Goal: Book appointment/travel/reservation

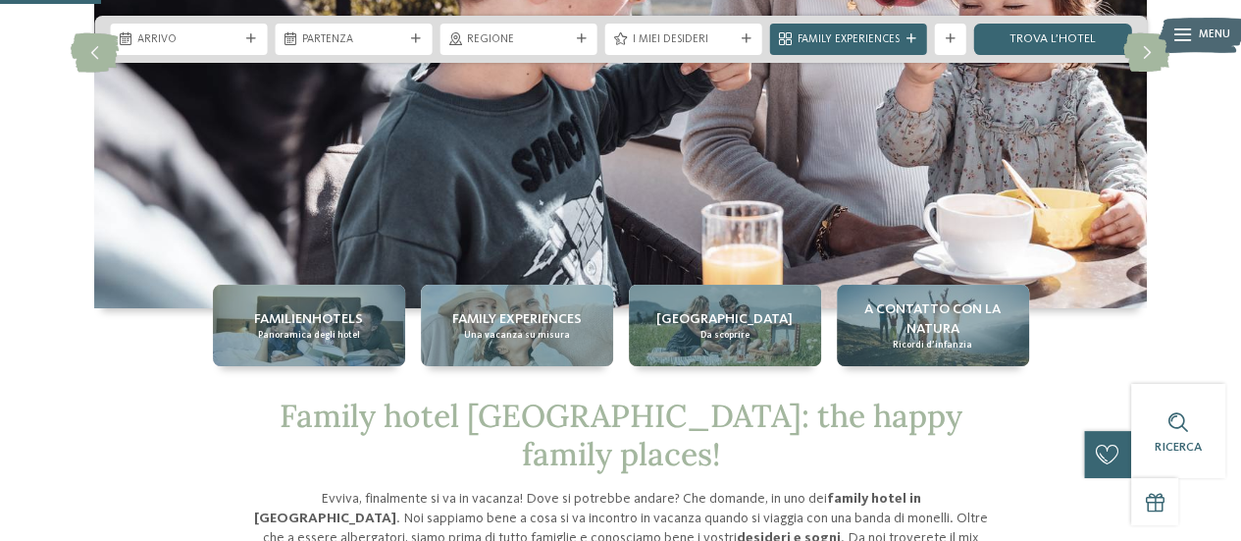
scroll to position [98, 0]
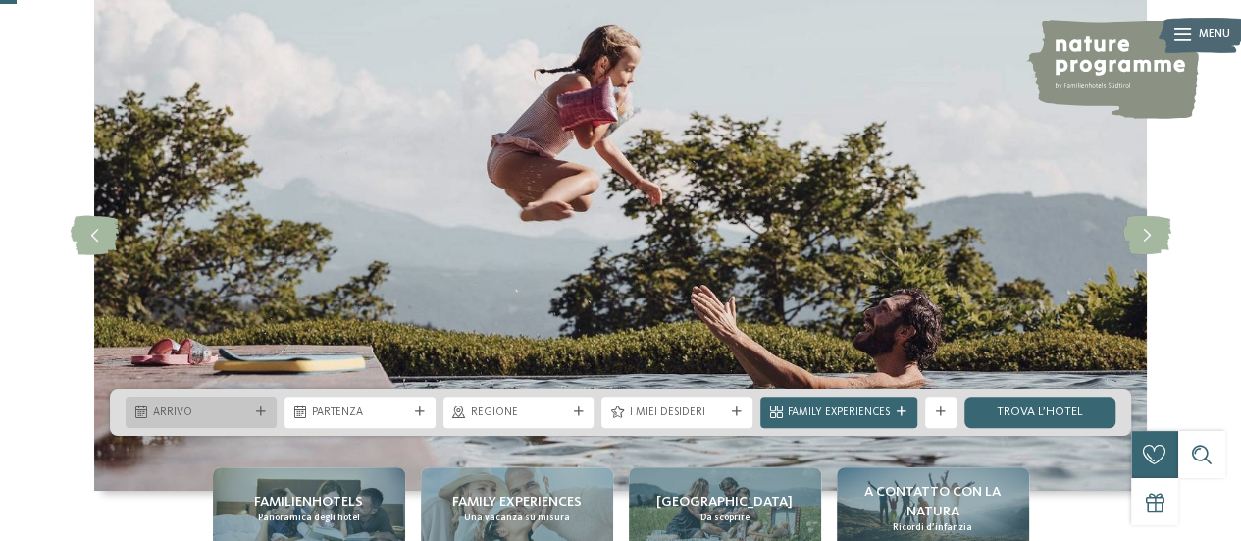
click at [243, 405] on span "Arrivo" at bounding box center [201, 413] width 96 height 16
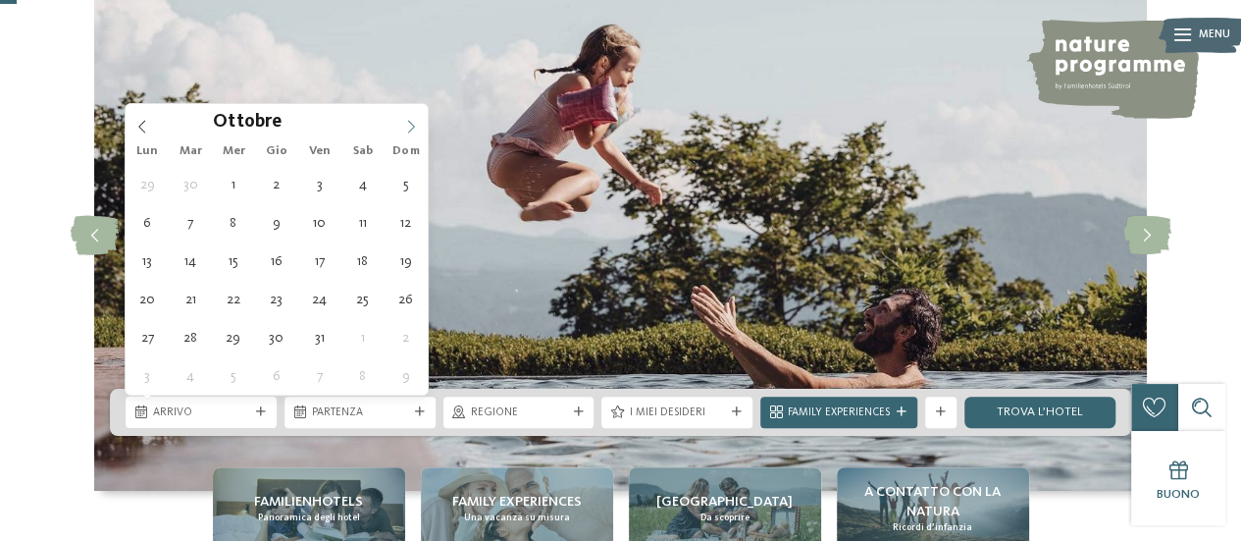
click at [412, 121] on icon at bounding box center [411, 127] width 14 height 14
click at [410, 121] on icon at bounding box center [411, 127] width 14 height 14
click at [407, 121] on icon at bounding box center [411, 127] width 14 height 14
type input "****"
click at [406, 121] on icon at bounding box center [411, 127] width 14 height 14
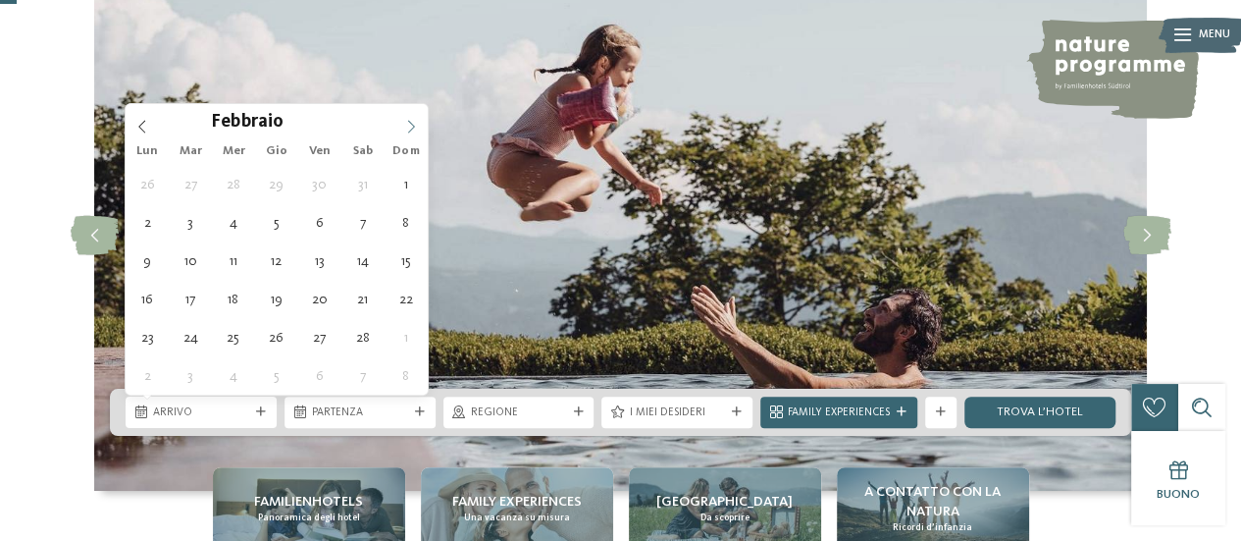
click at [401, 122] on span at bounding box center [410, 120] width 33 height 33
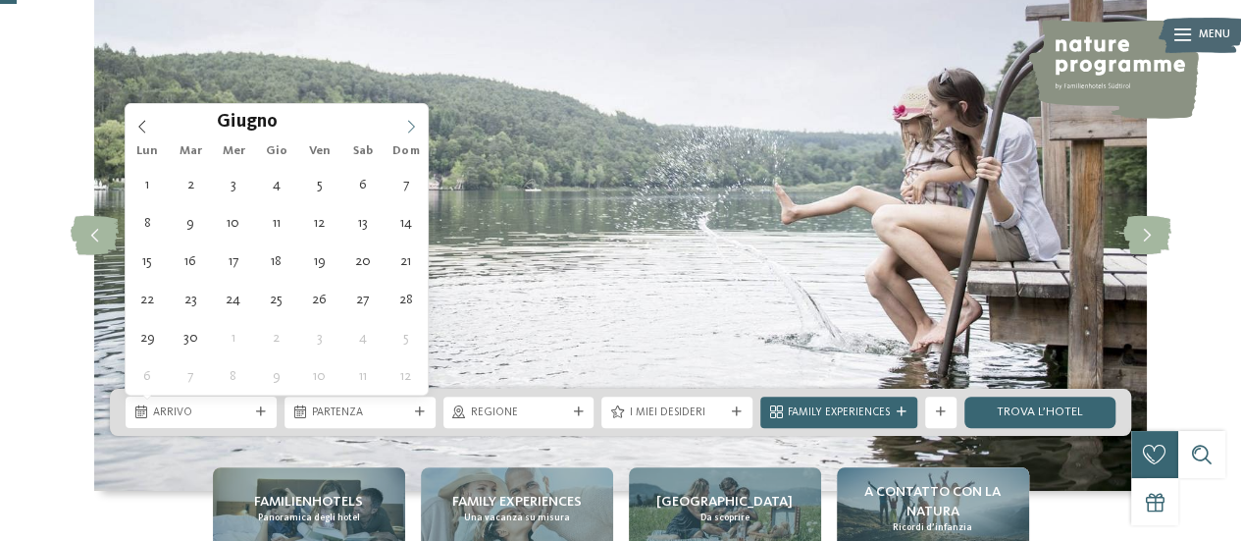
click at [400, 123] on span at bounding box center [410, 120] width 33 height 33
type div "[DATE]"
type input "****"
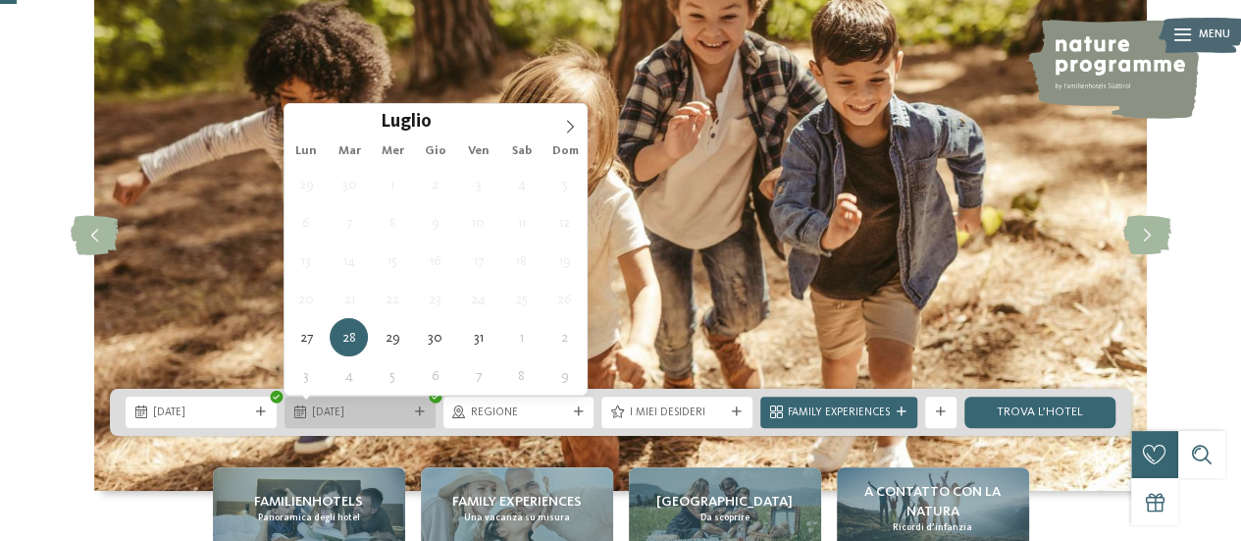
click at [379, 409] on span "[DATE]" at bounding box center [360, 413] width 96 height 16
type div "[DATE]"
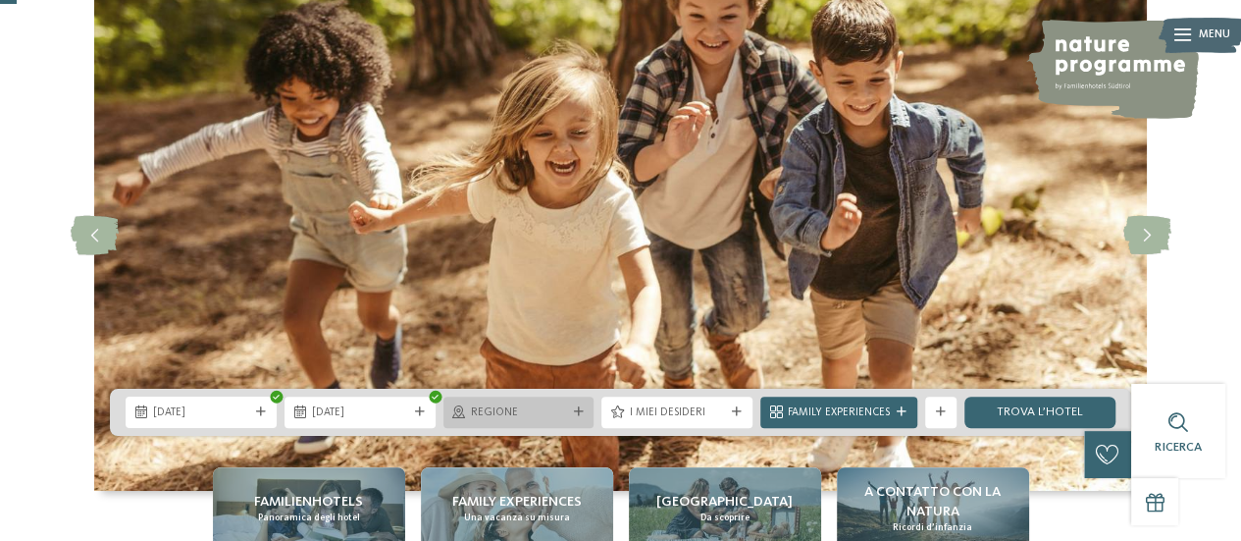
click at [519, 412] on span "Regione" at bounding box center [519, 413] width 96 height 16
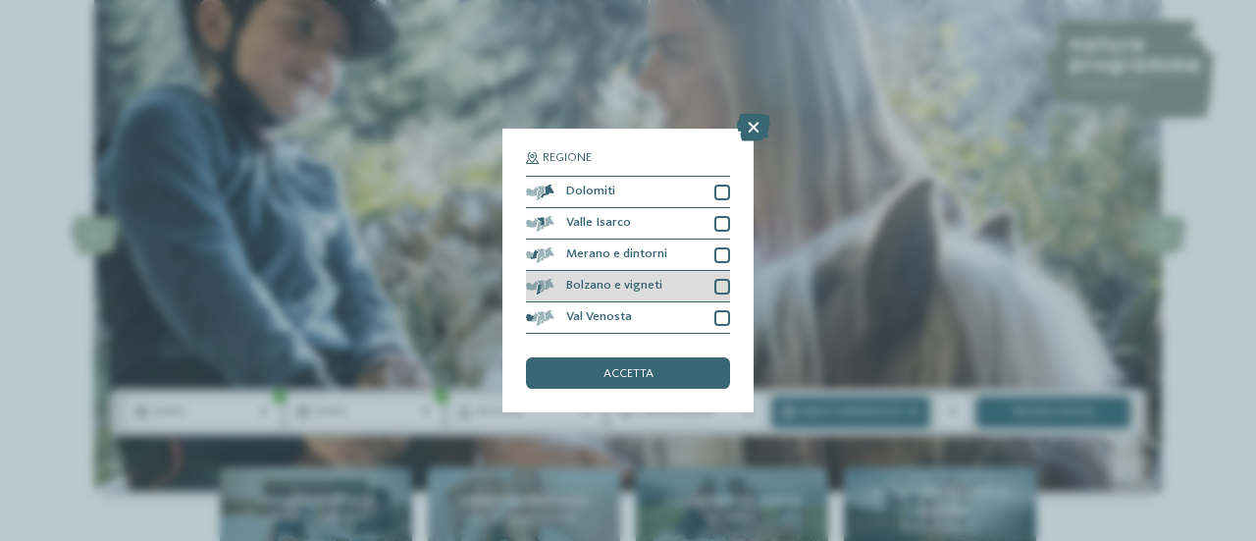
click at [713, 285] on div "Bolzano e vigneti" at bounding box center [628, 286] width 204 height 31
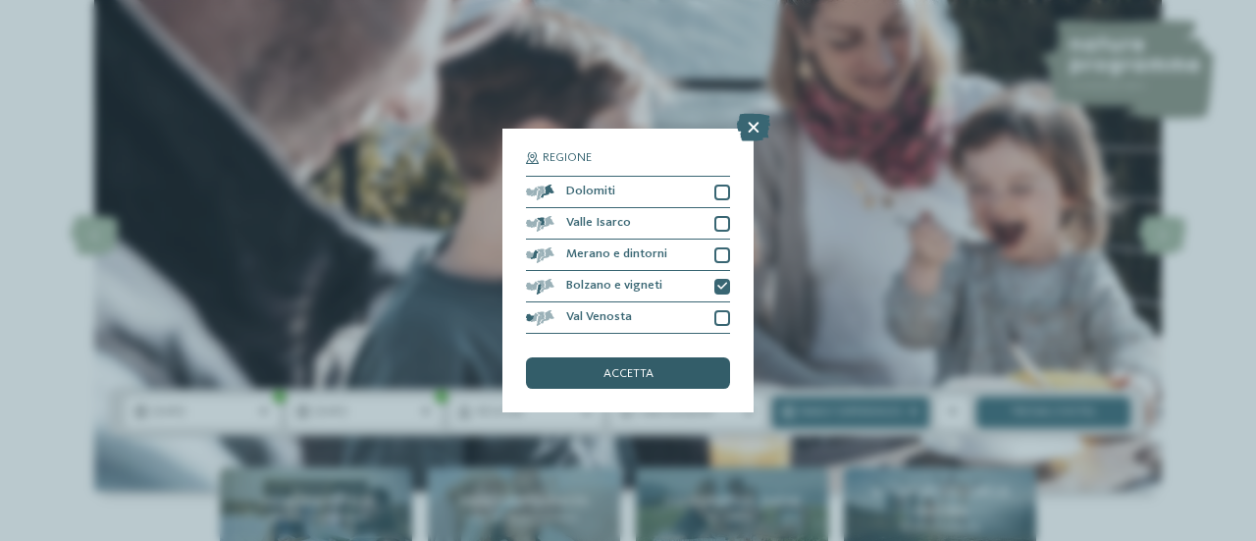
click at [662, 364] on div "accetta" at bounding box center [628, 372] width 204 height 31
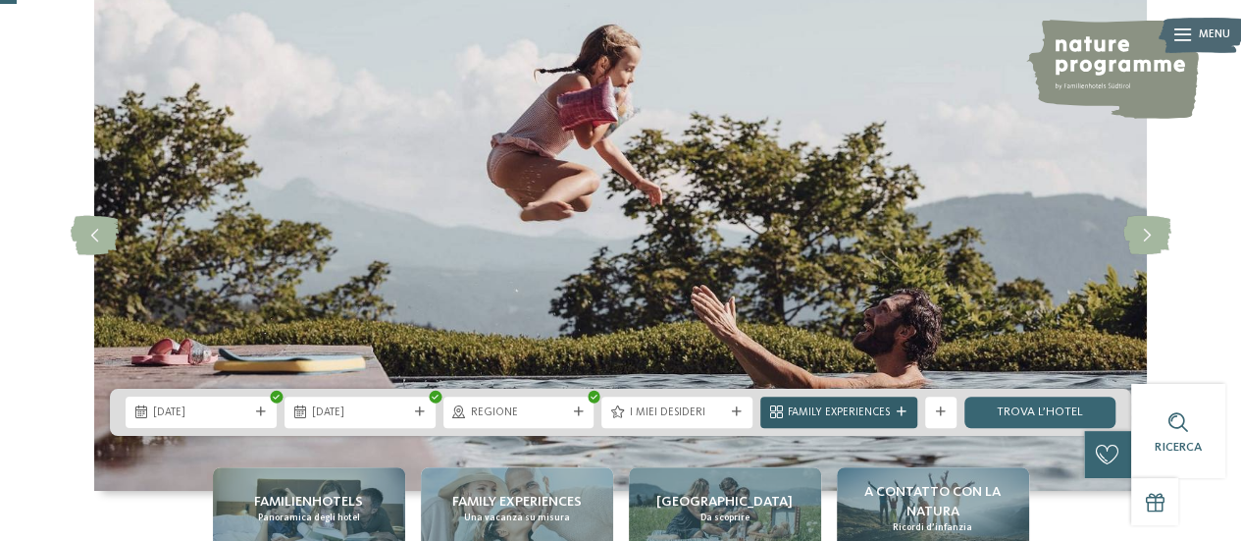
click at [892, 415] on div "Family Experiences" at bounding box center [839, 411] width 110 height 17
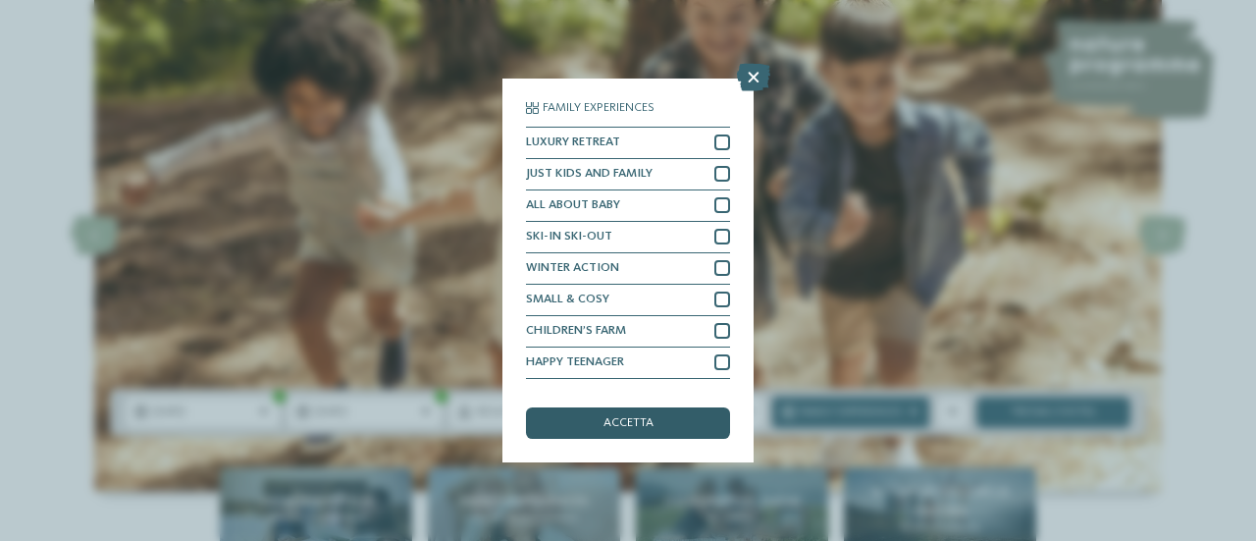
click at [614, 425] on span "accetta" at bounding box center [628, 423] width 50 height 13
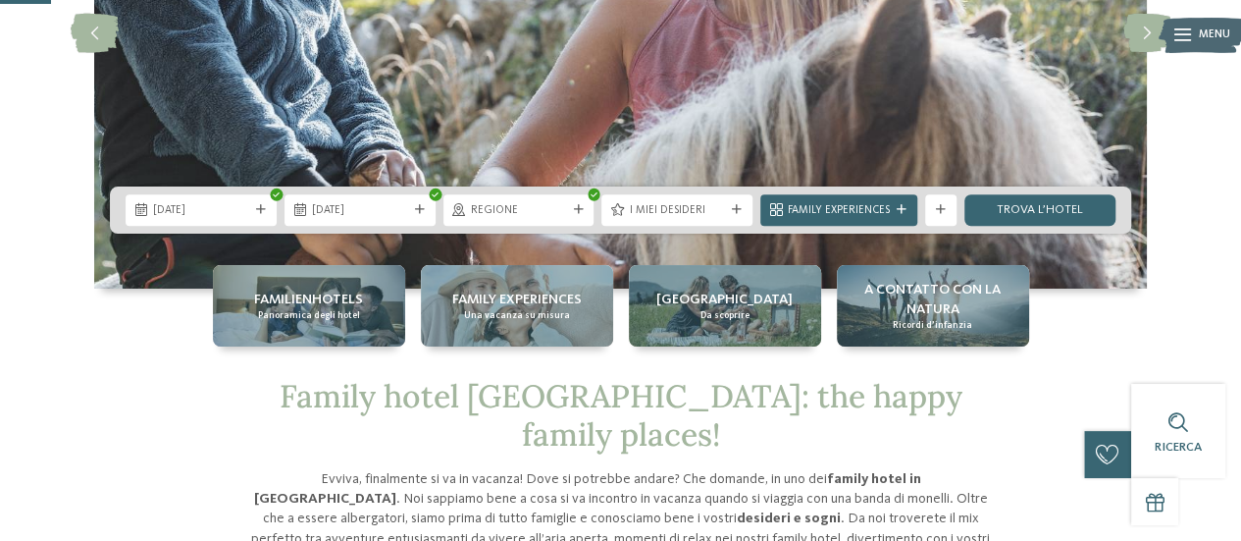
scroll to position [294, 0]
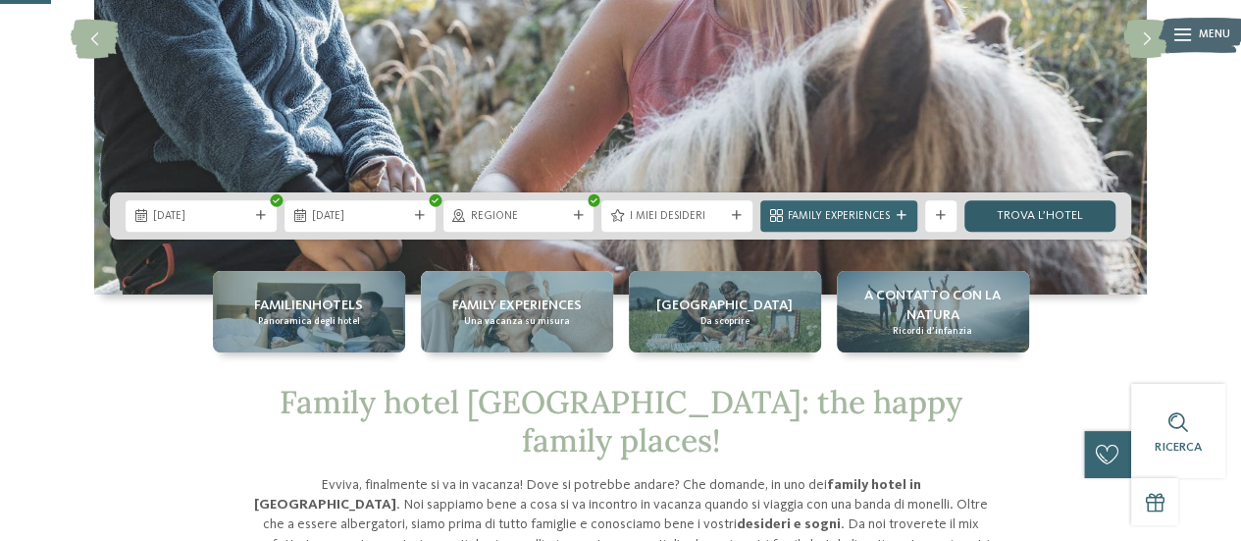
click at [1063, 219] on link "trova l’hotel" at bounding box center [1039, 215] width 151 height 31
